Goal: Check status: Check status

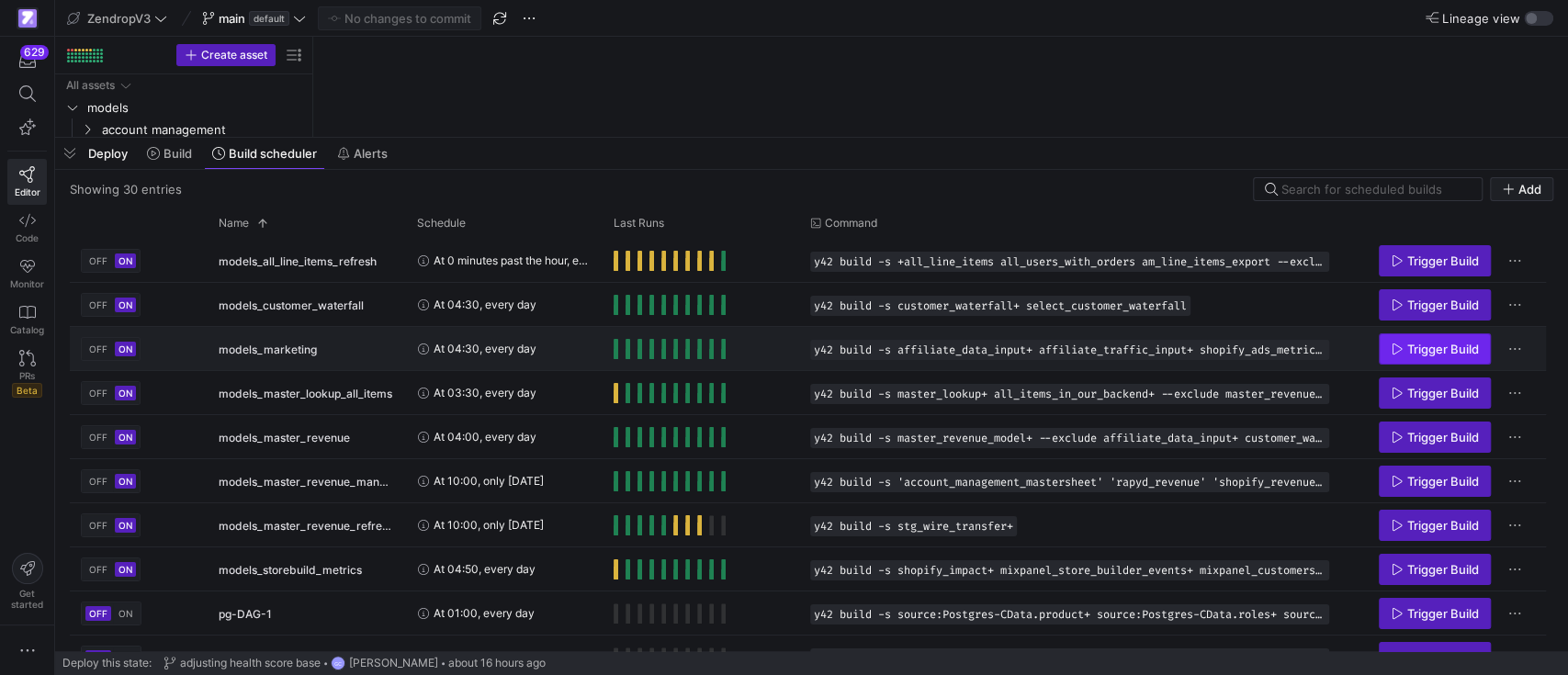
click at [1420, 349] on span "Trigger Build" at bounding box center [1443, 348] width 72 height 15
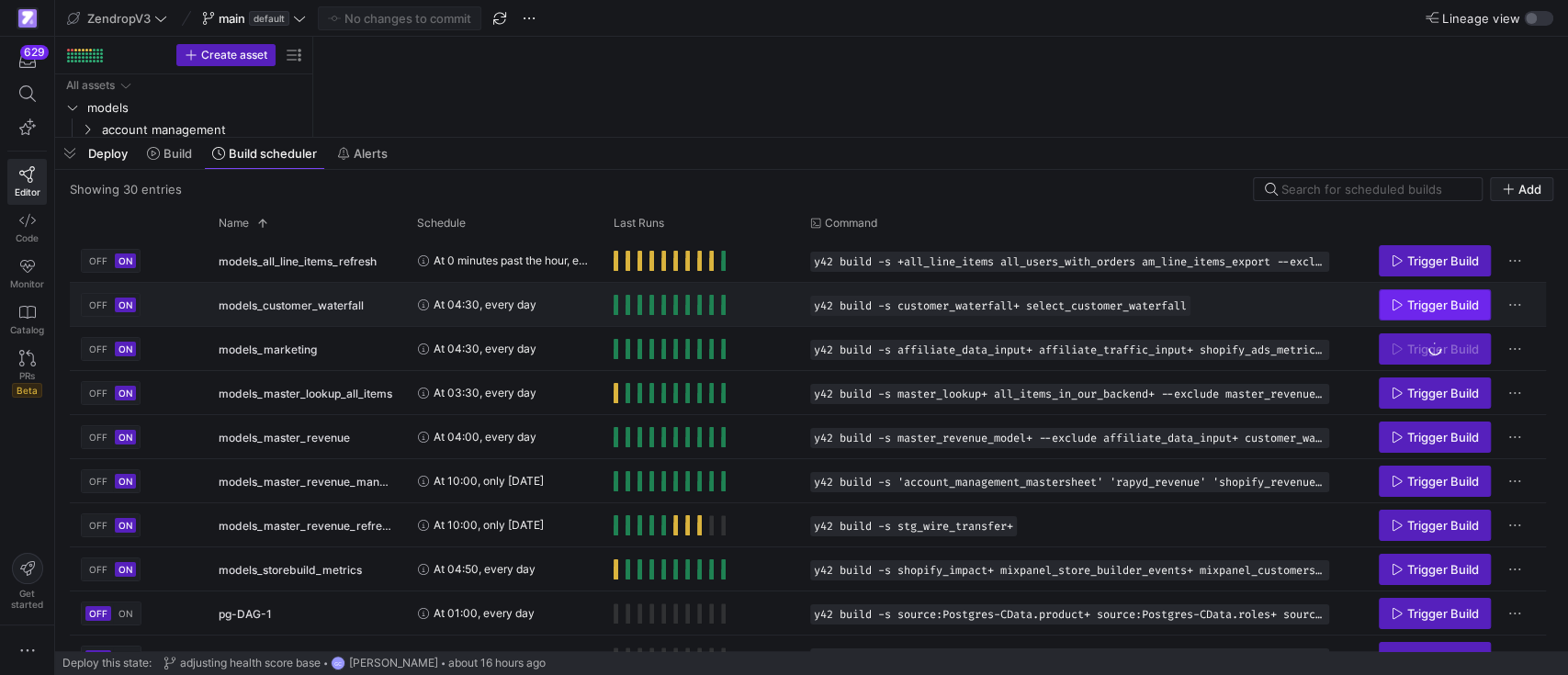
click at [1425, 298] on span "Trigger Build" at bounding box center [1443, 305] width 72 height 15
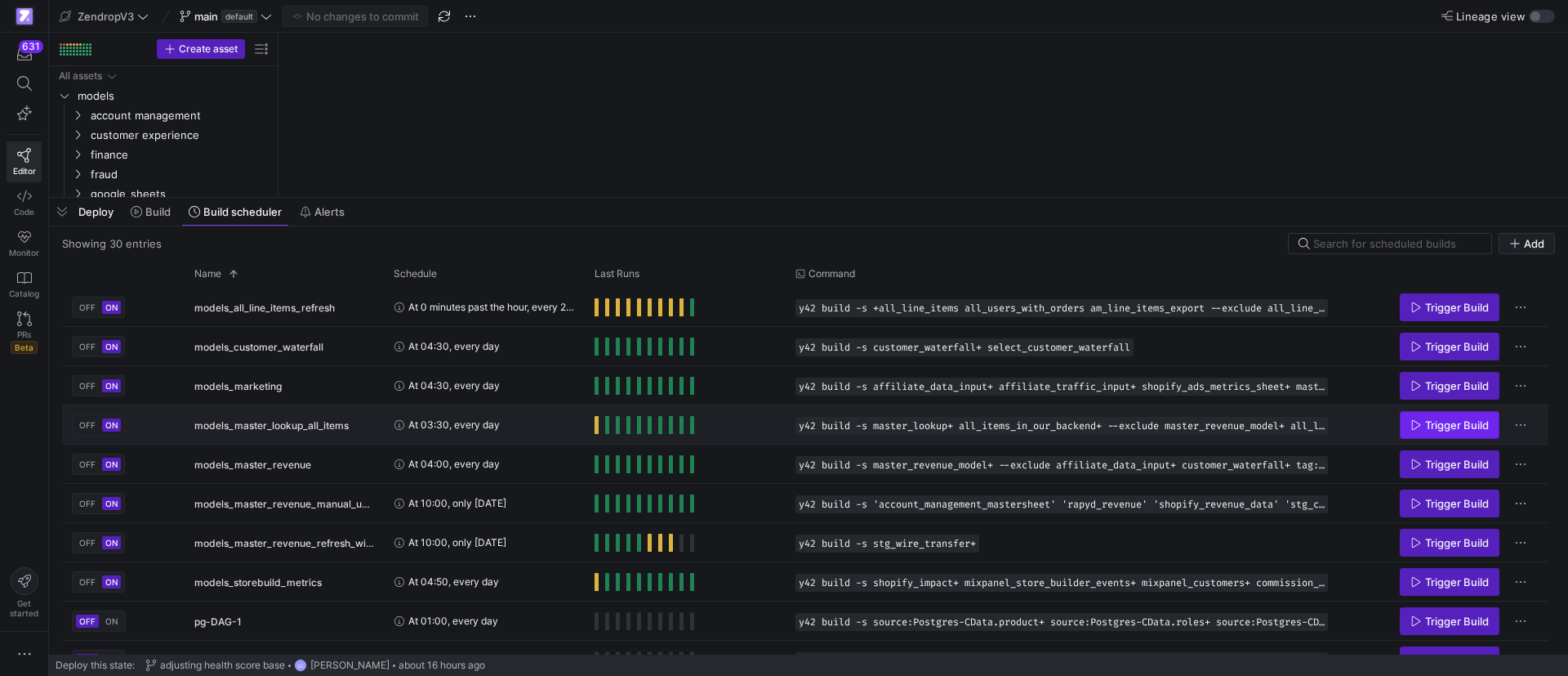
click at [1393, 423] on span "Press SPACE to select this row." at bounding box center [1449, 425] width 98 height 27
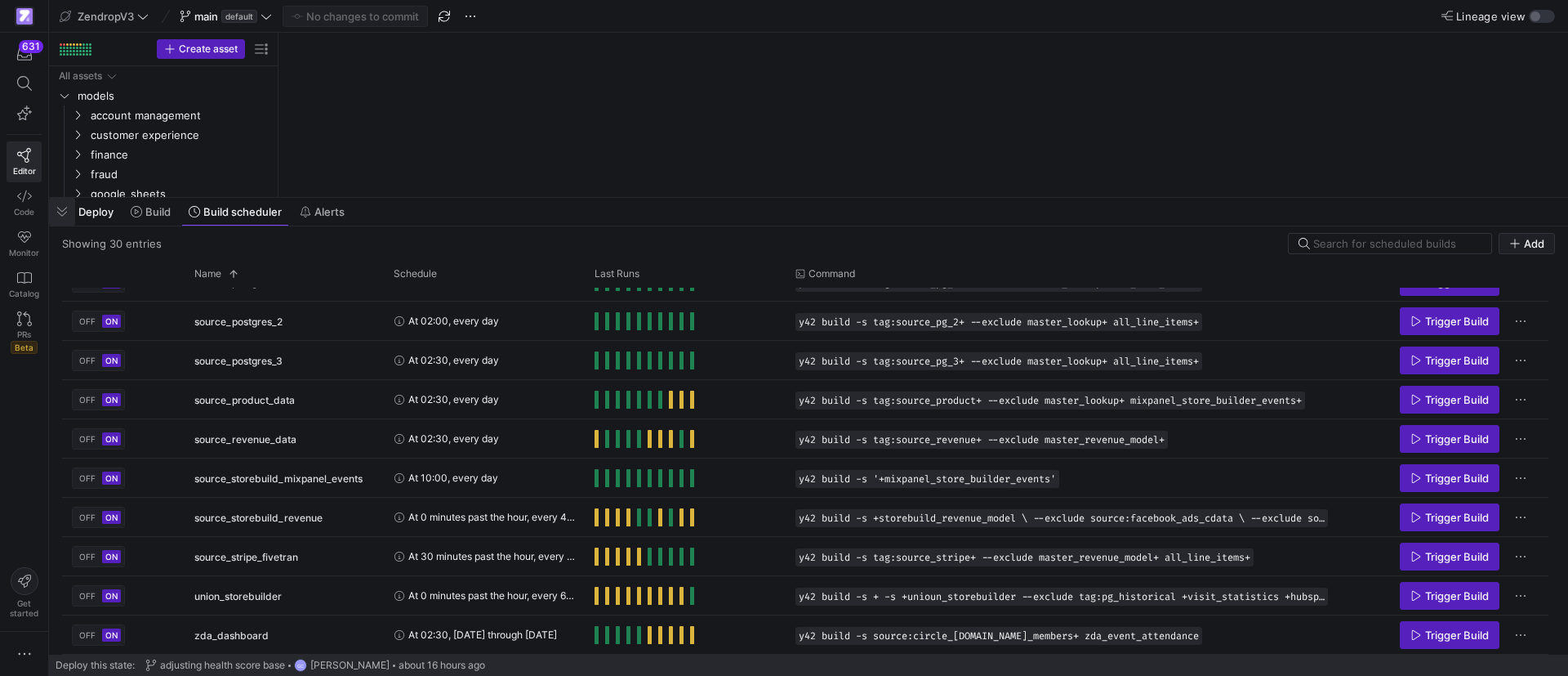
click at [68, 213] on span "button" at bounding box center [62, 211] width 27 height 27
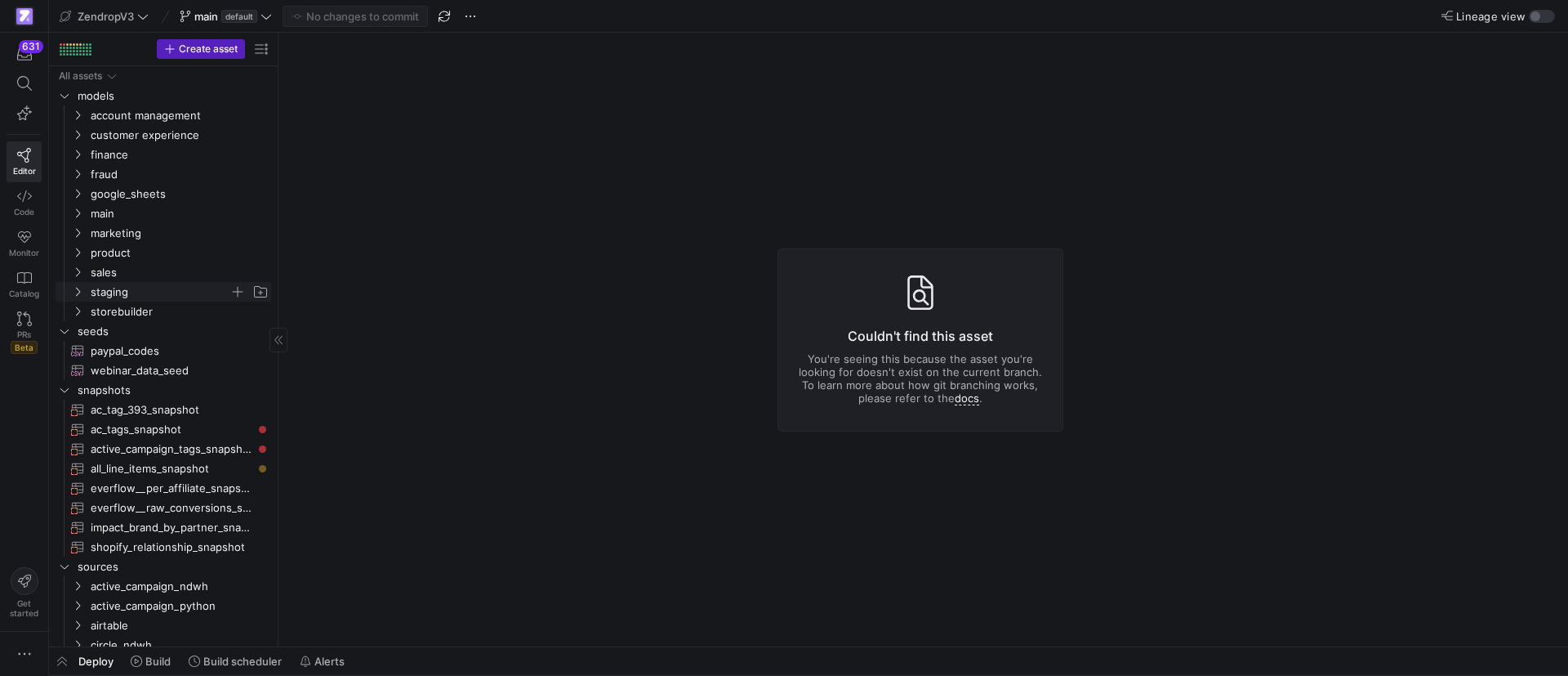
click at [79, 290] on icon "Press SPACE to select this row." at bounding box center [78, 292] width 4 height 9
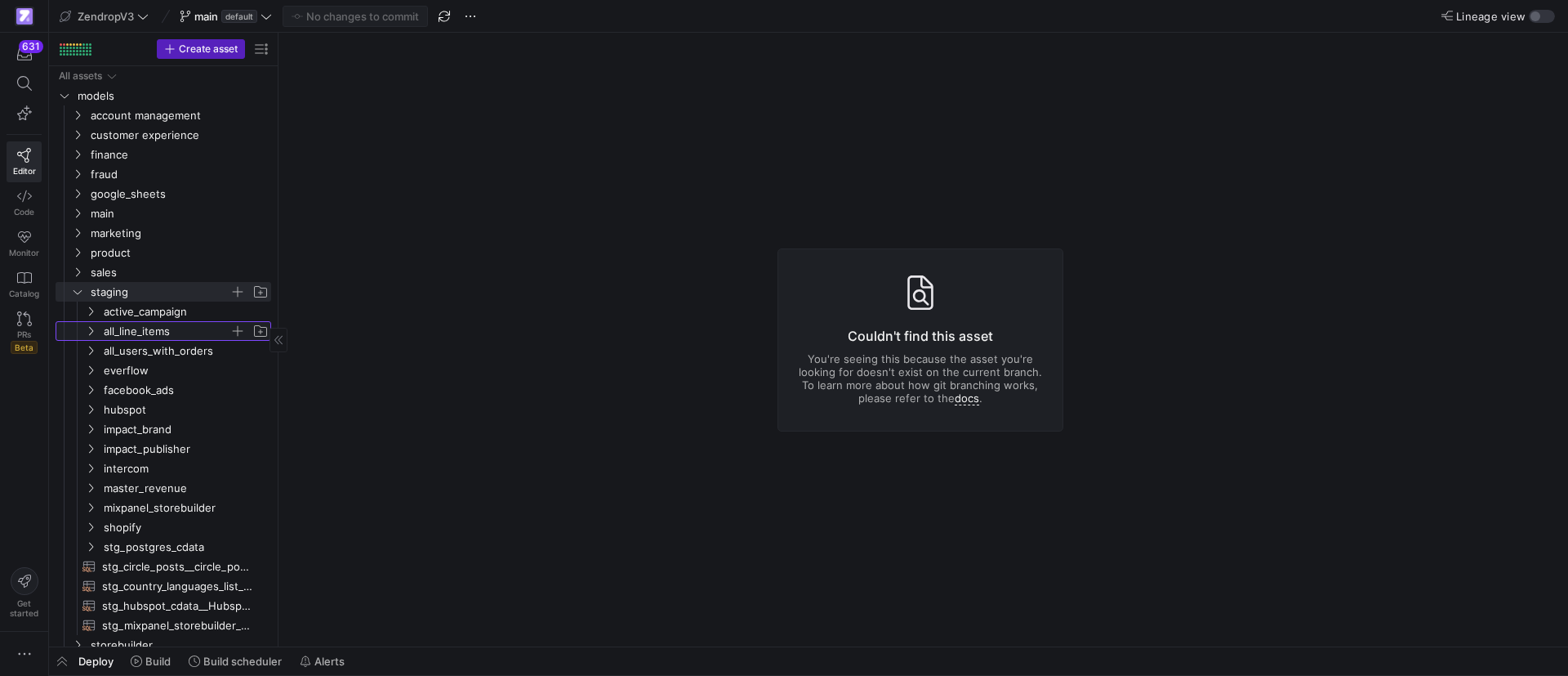
click at [89, 331] on icon "Press SPACE to select this row." at bounding box center [90, 330] width 12 height 10
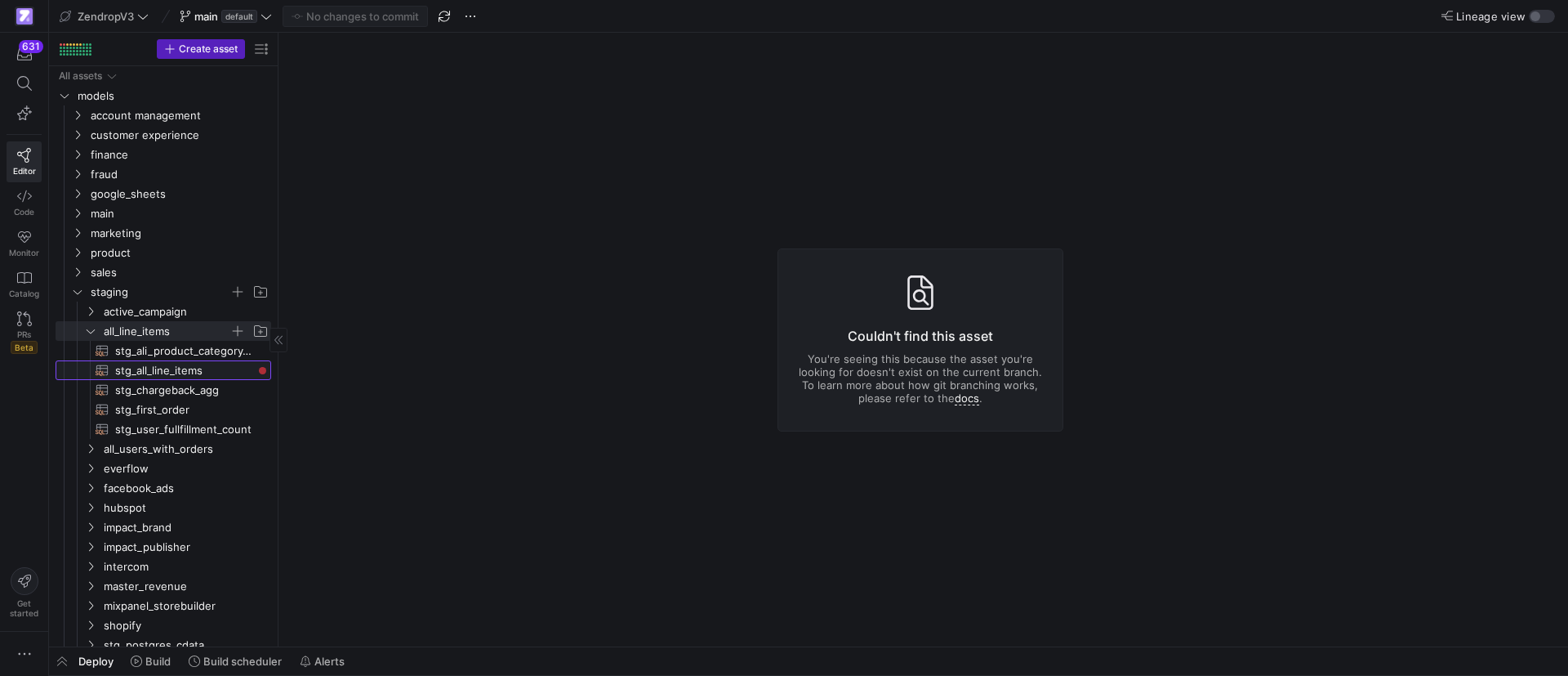
click at [136, 369] on span "stg_all_line_items​​​​​​​​​​" at bounding box center [183, 370] width 137 height 19
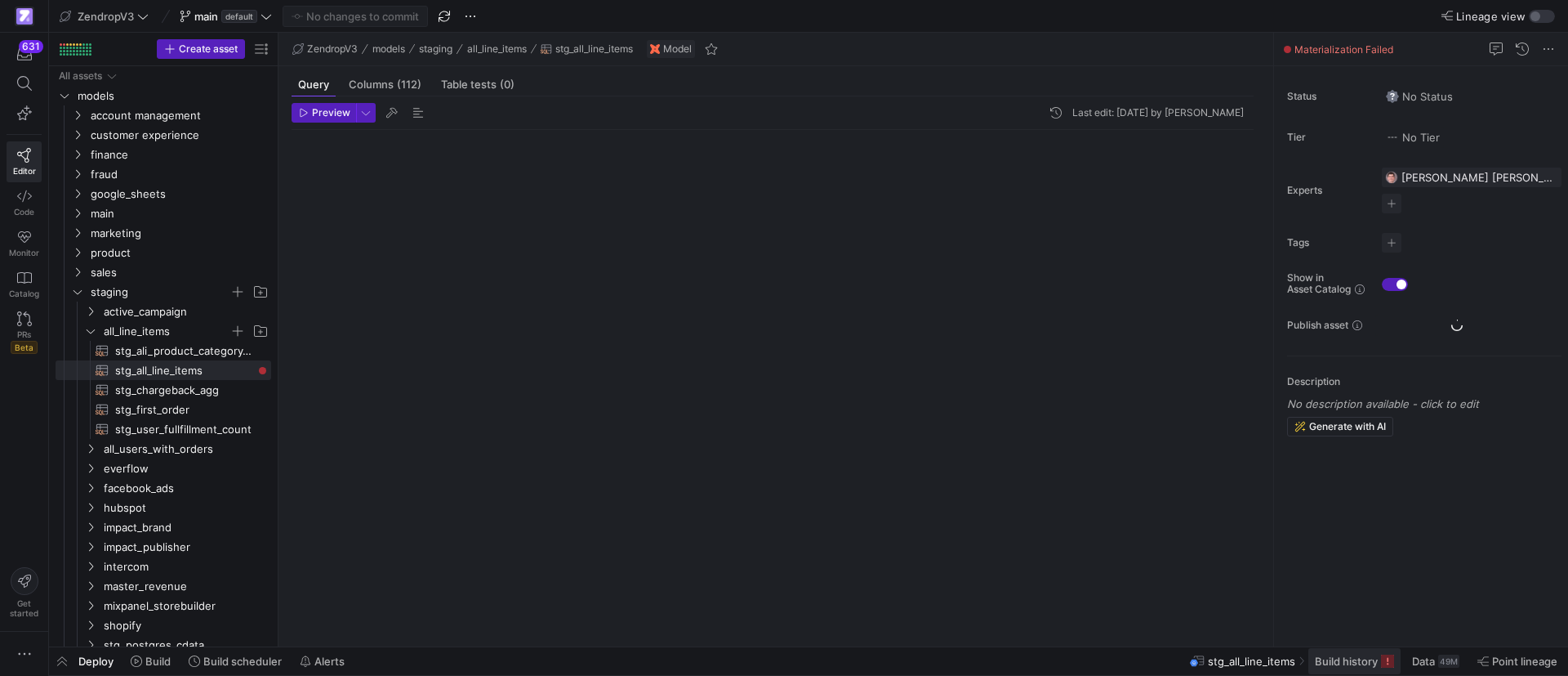
click at [1346, 630] on span at bounding box center [1355, 661] width 92 height 27
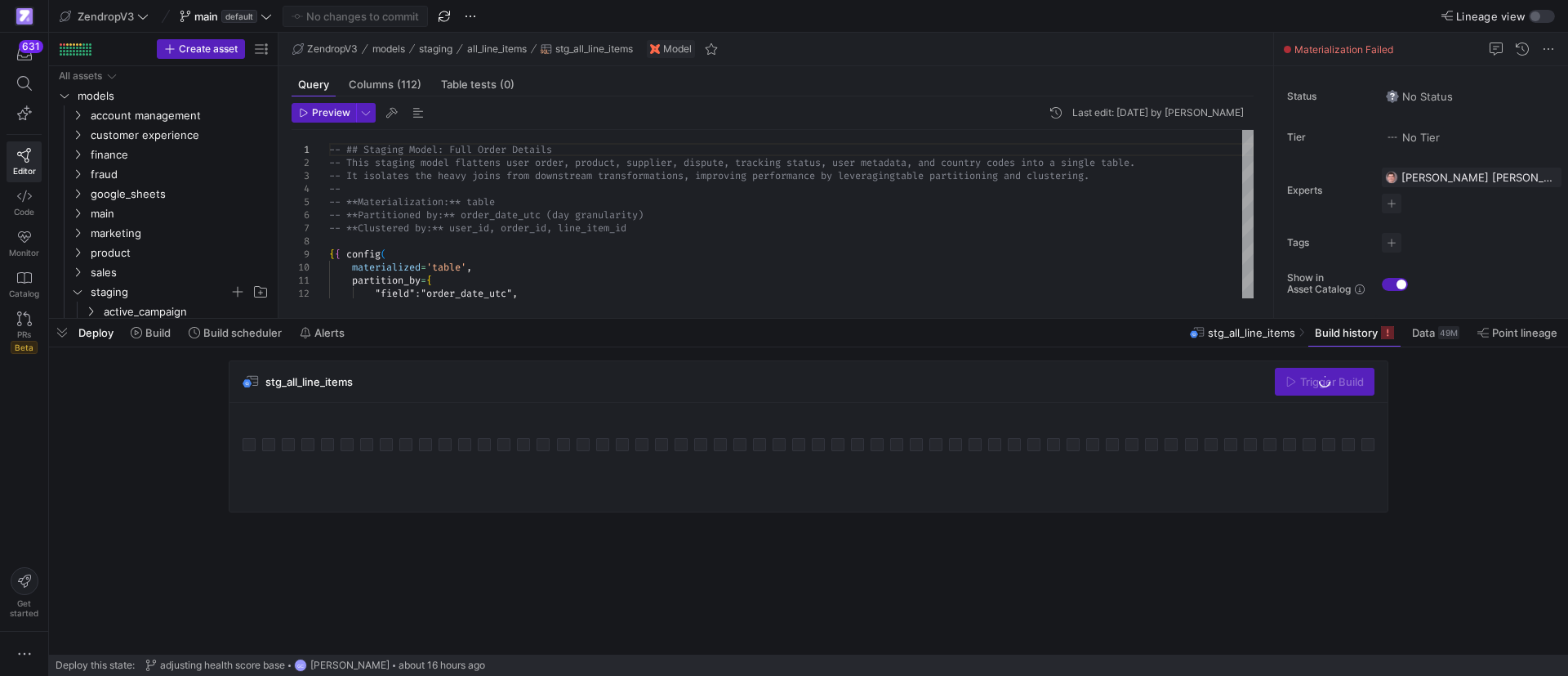
drag, startPoint x: 876, startPoint y: 379, endPoint x: 1037, endPoint y: 369, distance: 161.3
click at [901, 319] on div at bounding box center [807, 318] width 1518 height 6
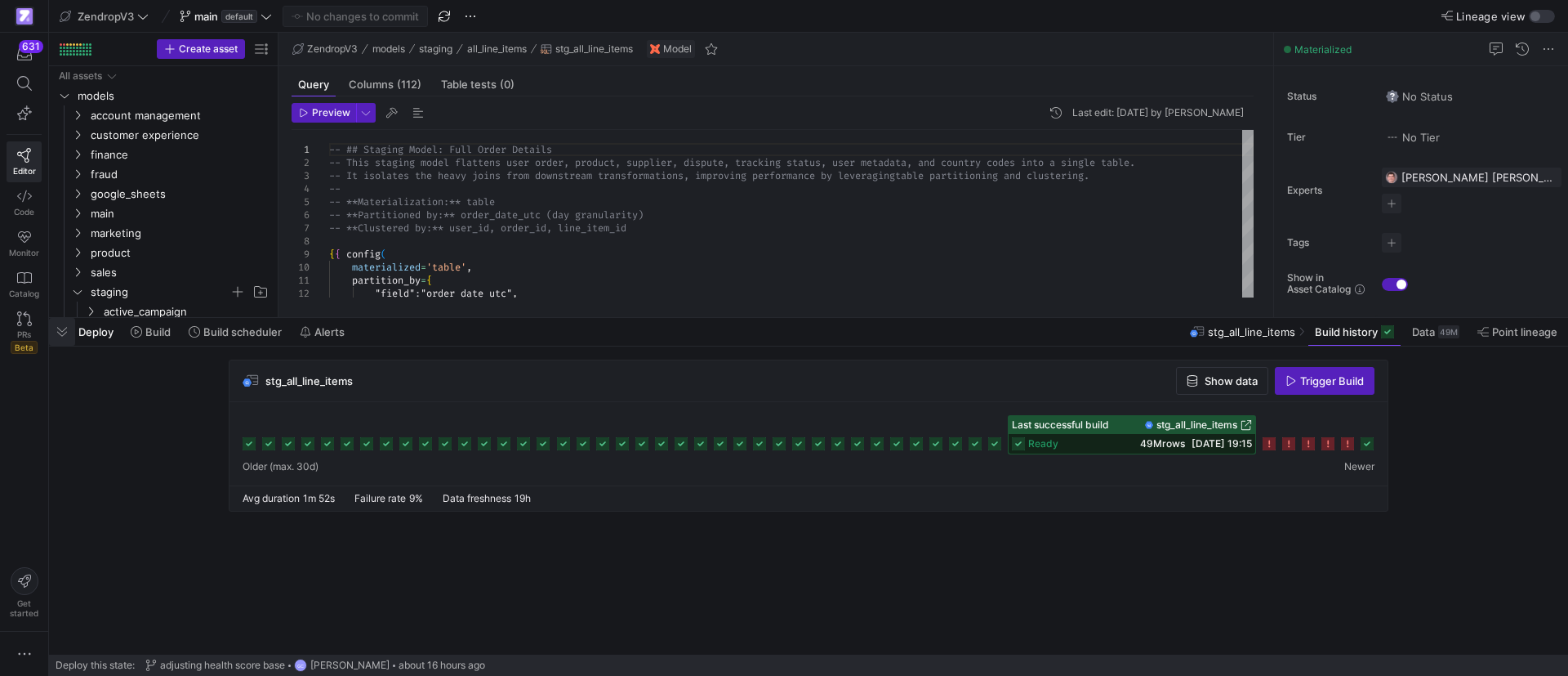
click at [61, 327] on span "button" at bounding box center [62, 331] width 27 height 27
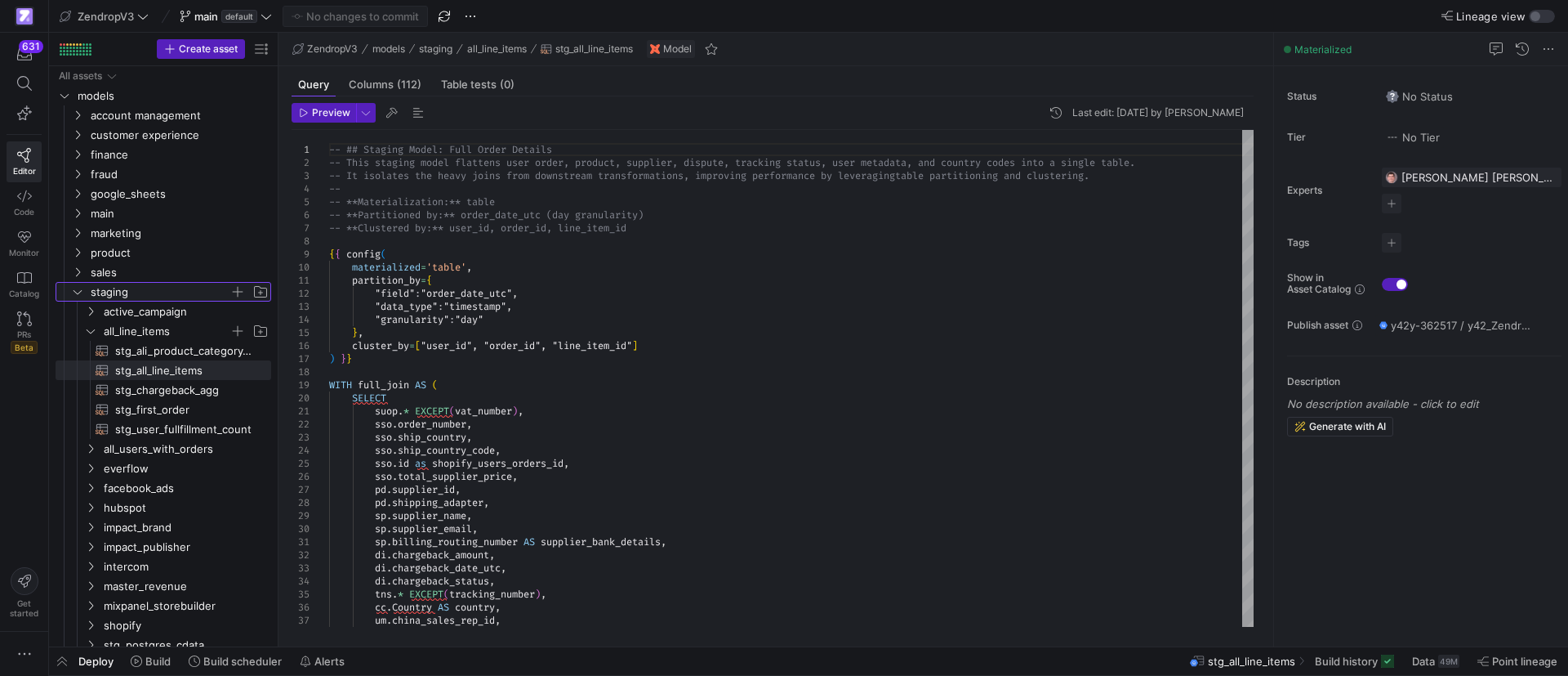
click at [72, 290] on icon "Press SPACE to select this row." at bounding box center [77, 291] width 12 height 10
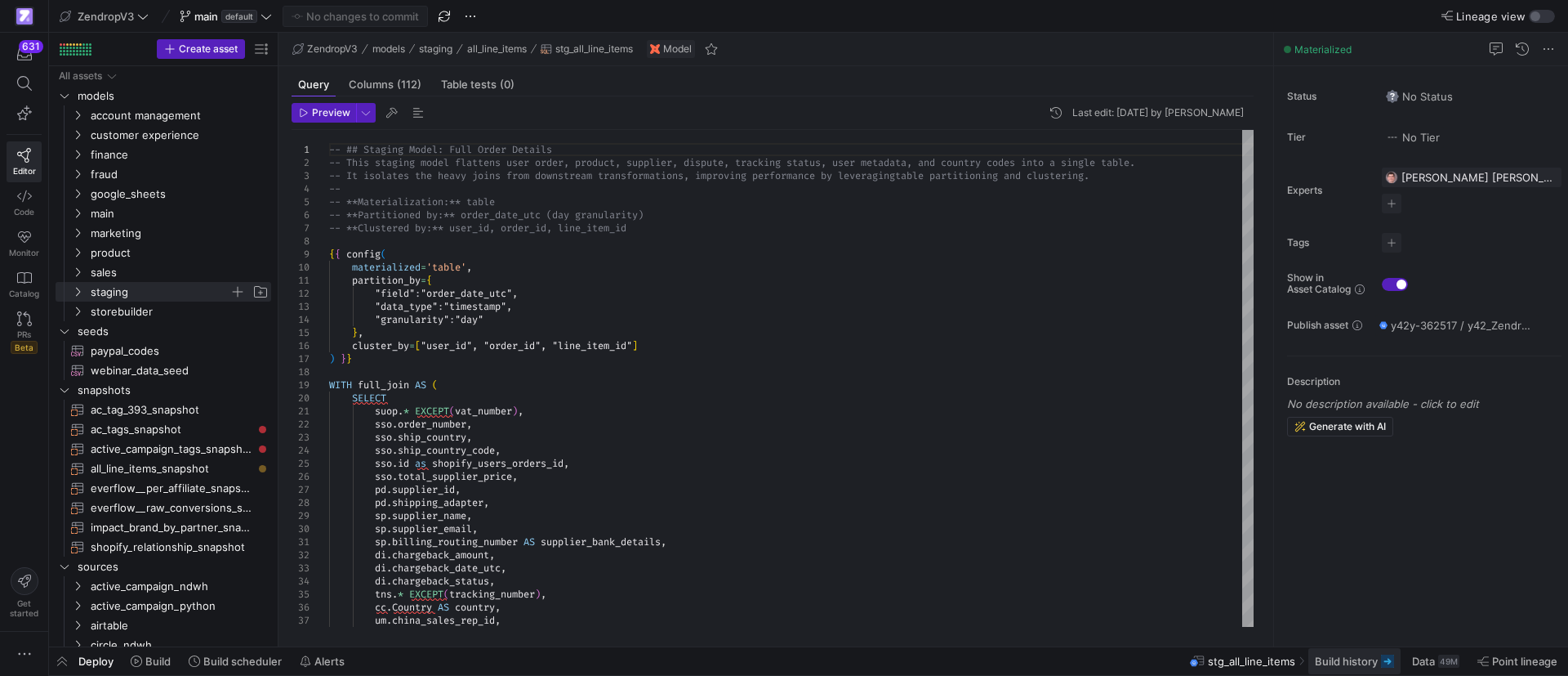
click at [1362, 630] on span "Build history" at bounding box center [1346, 661] width 63 height 13
